Goal: Information Seeking & Learning: Learn about a topic

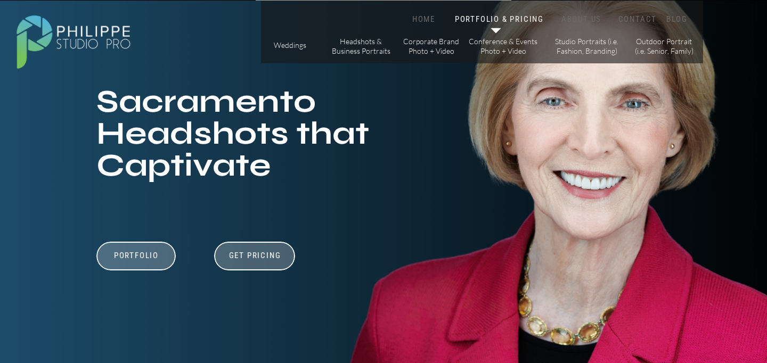
scroll to position [107, 0]
click at [152, 251] on h3 "Portfolio" at bounding box center [137, 260] width 74 height 20
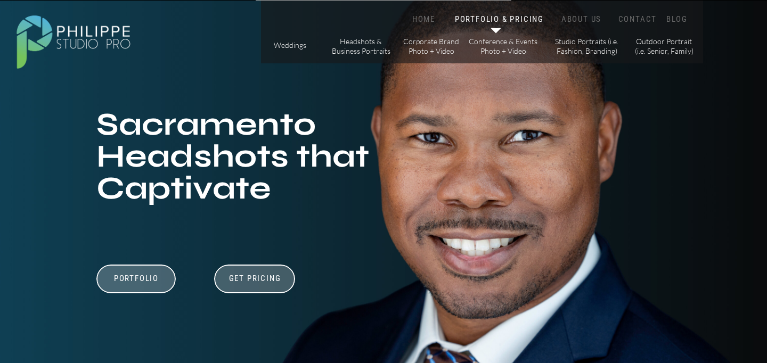
scroll to position [0, 0]
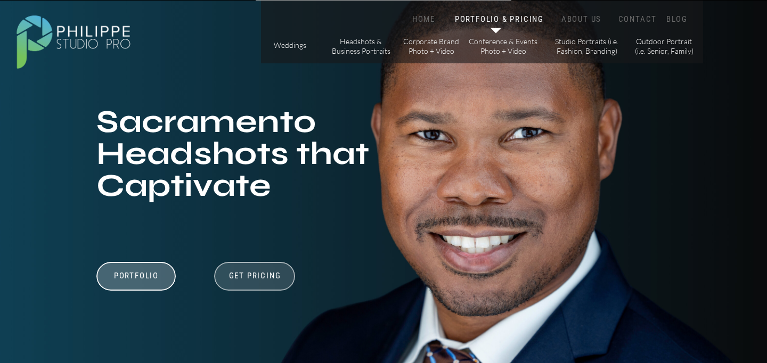
click at [256, 284] on div at bounding box center [254, 276] width 81 height 29
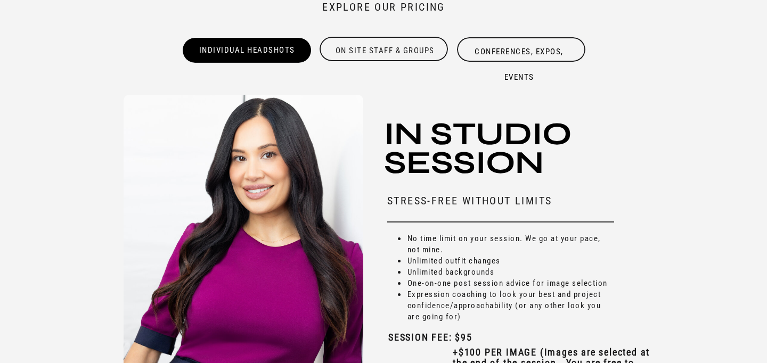
scroll to position [3072, 0]
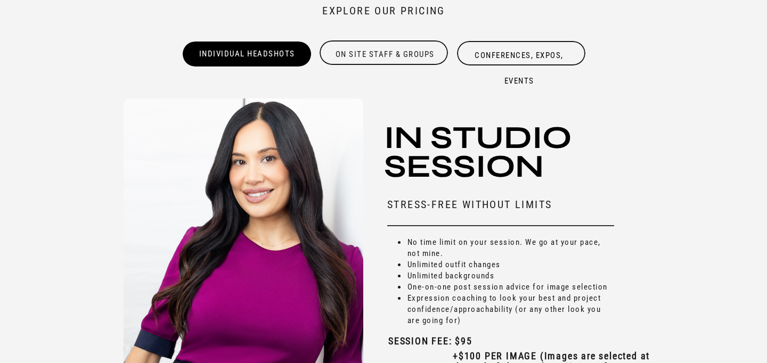
click at [411, 52] on div "On site Staff & Groups" at bounding box center [385, 52] width 131 height 21
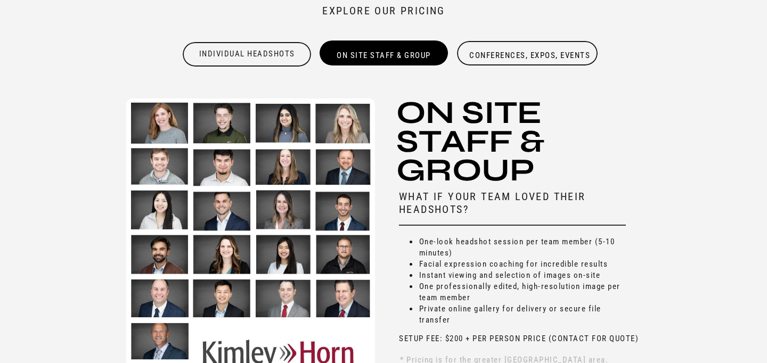
click at [279, 58] on div "Individual Headshots" at bounding box center [247, 52] width 131 height 21
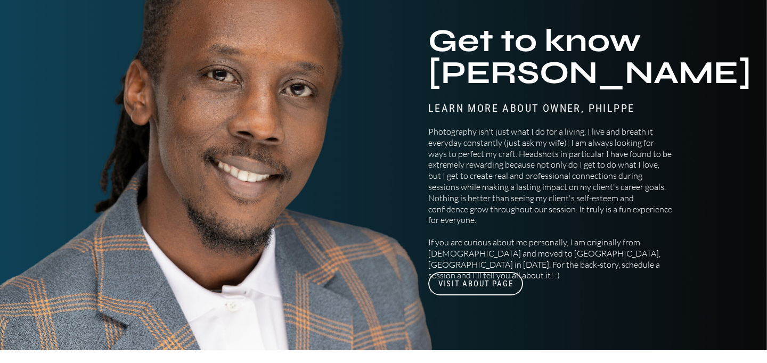
scroll to position [4160, 0]
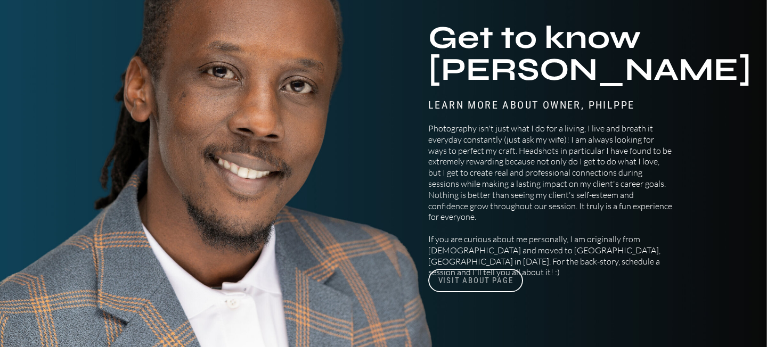
click at [514, 287] on h3 "visit About Page" at bounding box center [475, 280] width 95 height 23
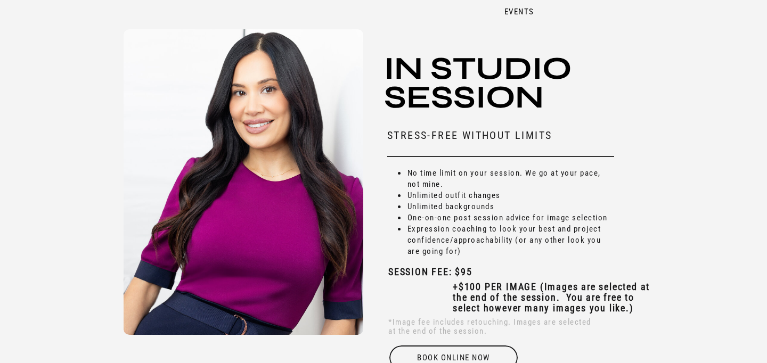
scroll to position [3139, 0]
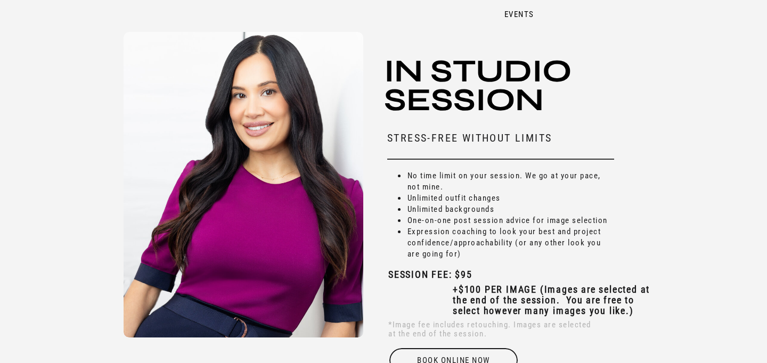
click at [607, 171] on li "No time limit on your session. We go at your pace, not mine." at bounding box center [511, 182] width 208 height 22
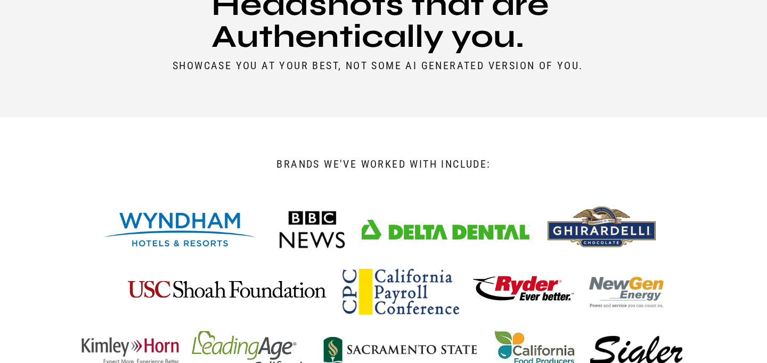
scroll to position [0, 0]
